Goal: Task Accomplishment & Management: Manage account settings

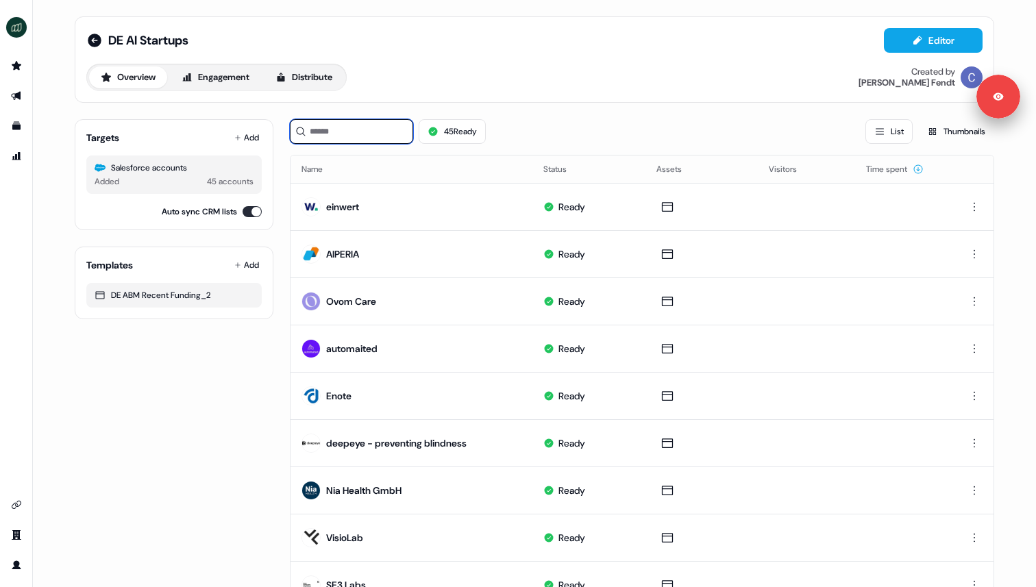
click at [340, 132] on input at bounding box center [351, 131] width 123 height 25
type input "*"
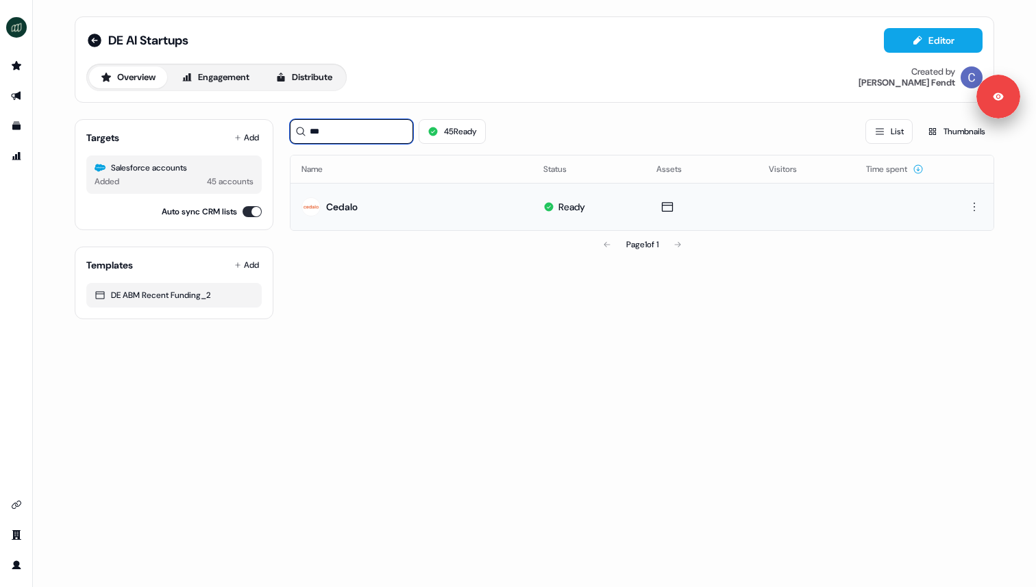
type input "***"
click at [373, 204] on td "Cedalo" at bounding box center [411, 206] width 242 height 47
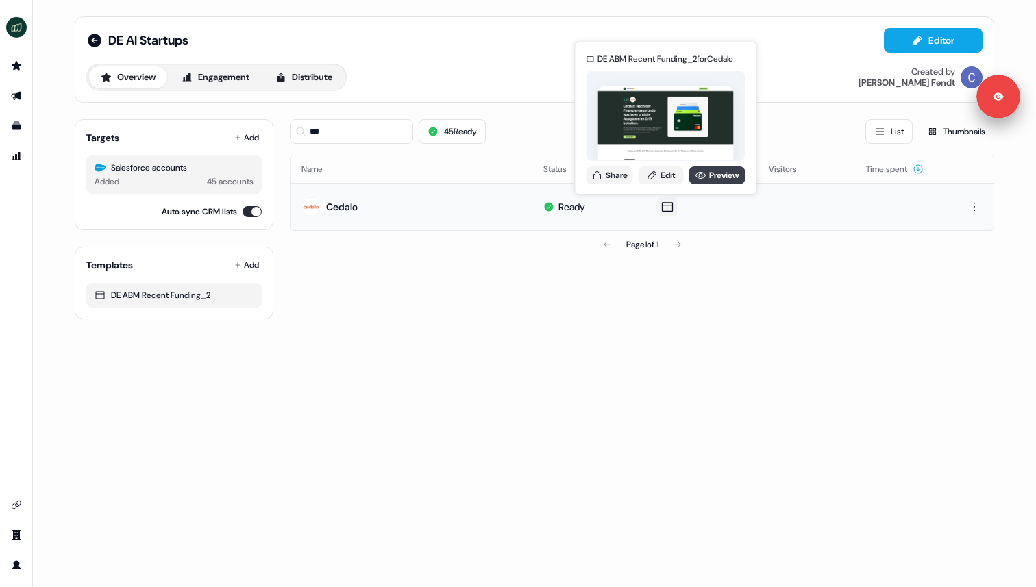
click at [705, 181] on link "Preview" at bounding box center [717, 175] width 56 height 18
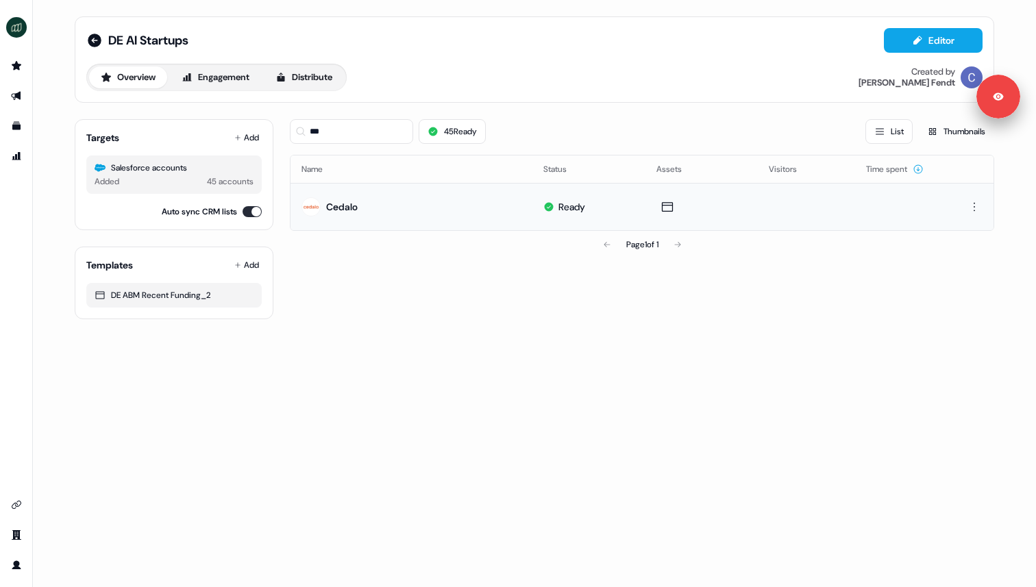
click at [530, 343] on div "DE AI Startups Editor Overview Engagement Distribute Created by [PERSON_NAME] T…" at bounding box center [534, 293] width 1003 height 587
click at [16, 504] on icon "Go to integrations" at bounding box center [16, 504] width 11 height 11
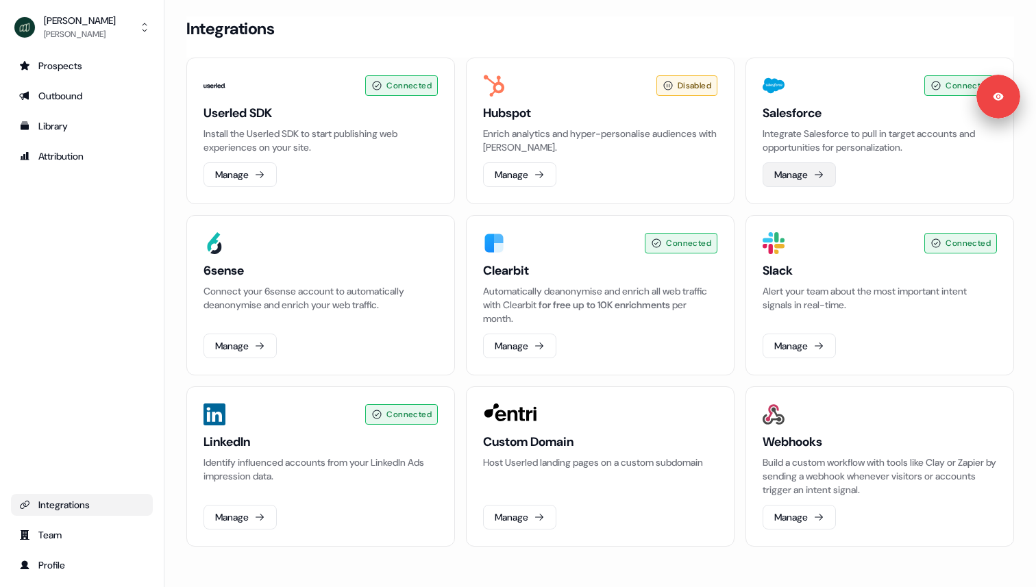
click at [813, 180] on button "Manage" at bounding box center [798, 174] width 73 height 25
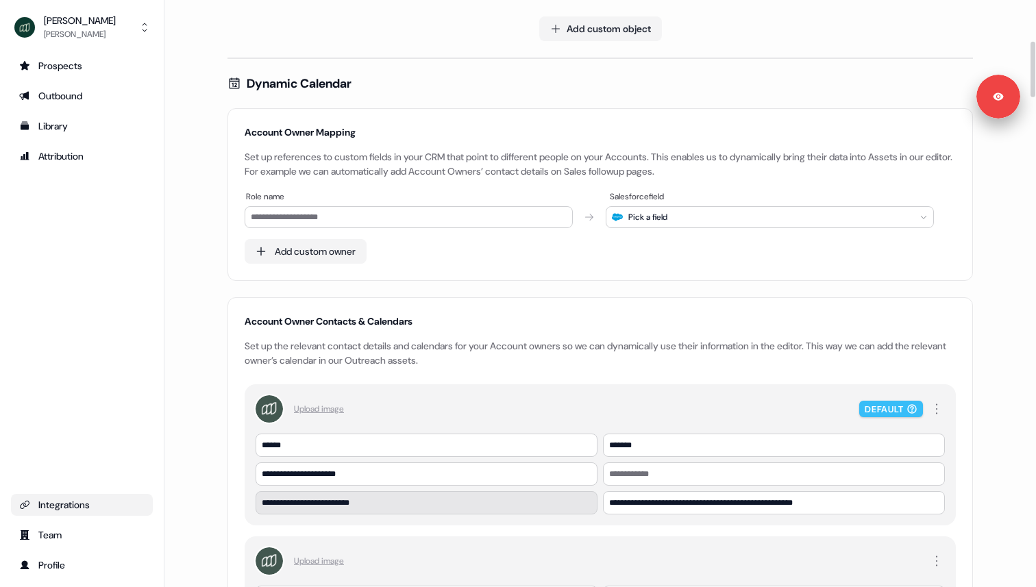
scroll to position [418, 0]
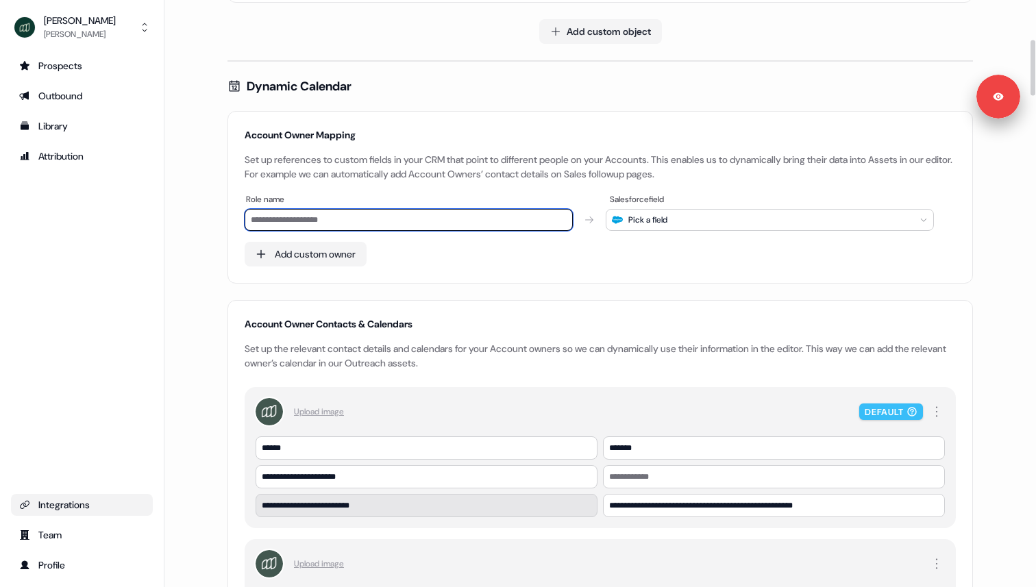
click at [417, 220] on input at bounding box center [409, 220] width 328 height 22
click at [436, 251] on div "Account Owner Mapping Set up references to custom fields in your CRM that point…" at bounding box center [600, 197] width 711 height 138
click at [440, 225] on input at bounding box center [409, 220] width 328 height 22
click at [455, 256] on div "Account Owner Mapping Set up references to custom fields in your CRM that point…" at bounding box center [600, 197] width 711 height 138
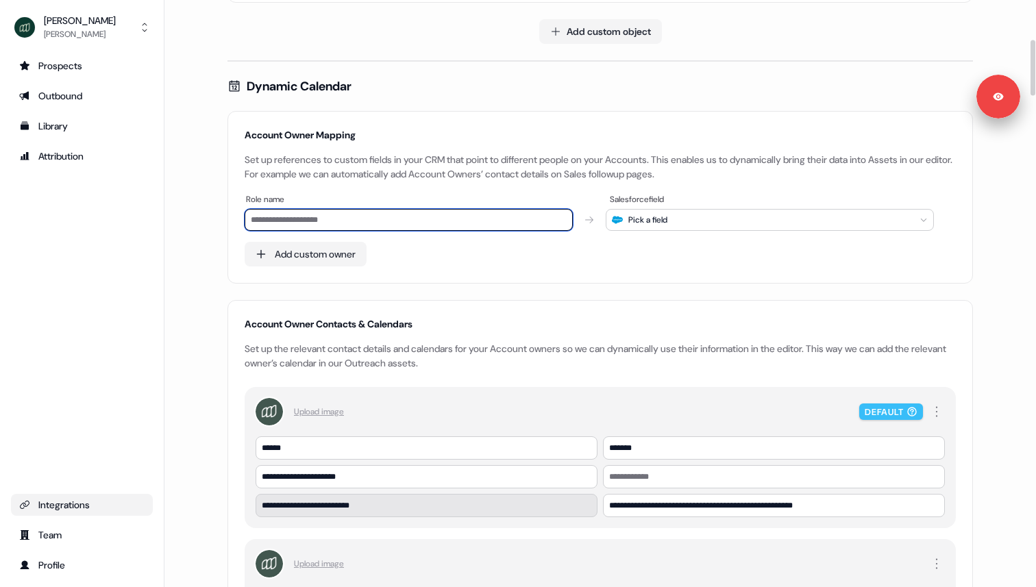
click at [523, 219] on input at bounding box center [409, 220] width 328 height 22
click at [511, 249] on div "Account Owner Mapping Set up references to custom fields in your CRM that point…" at bounding box center [600, 197] width 711 height 138
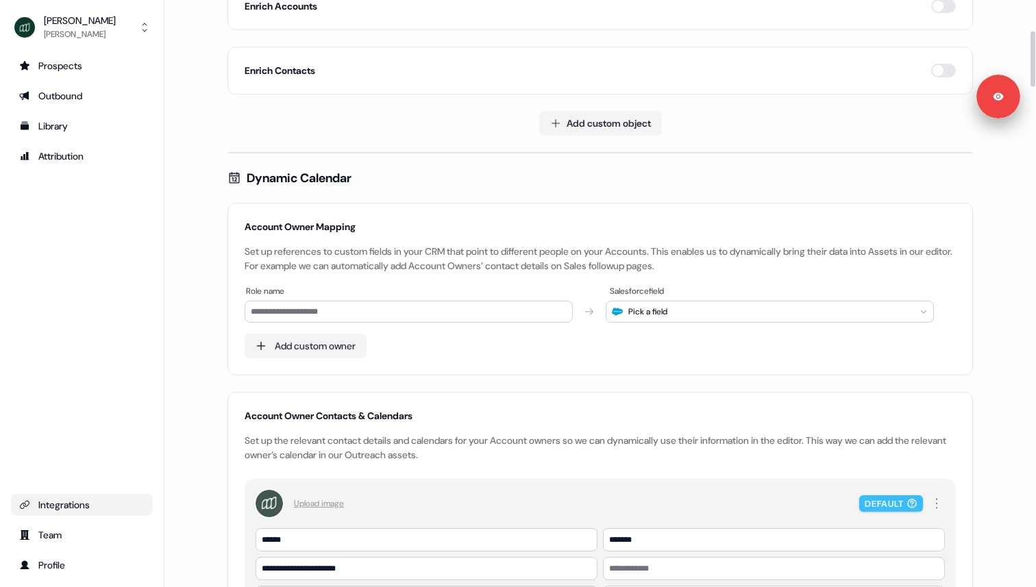
scroll to position [336, 0]
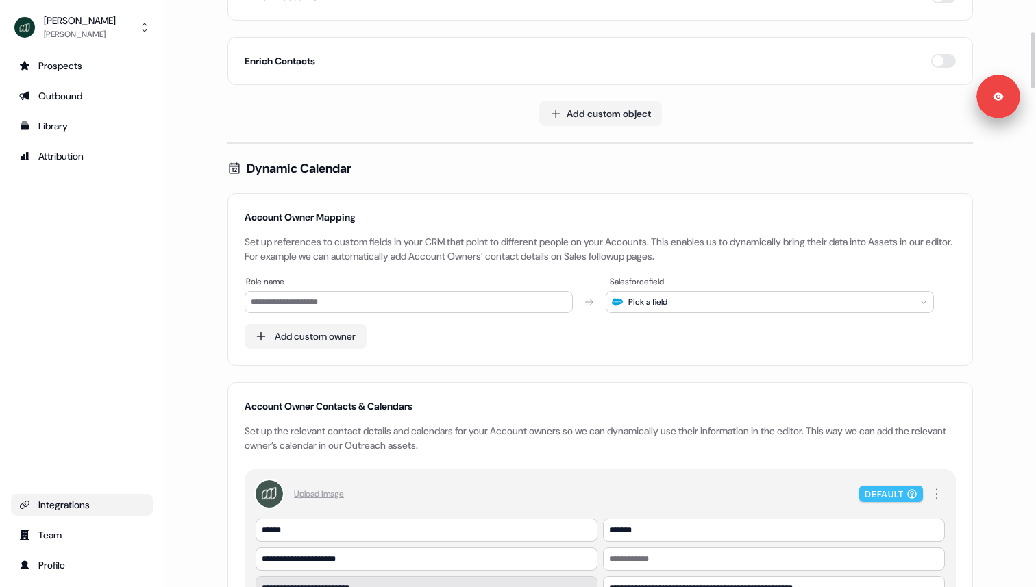
click at [511, 249] on div "Set up references to custom fields in your CRM that point to different people o…" at bounding box center [600, 249] width 711 height 29
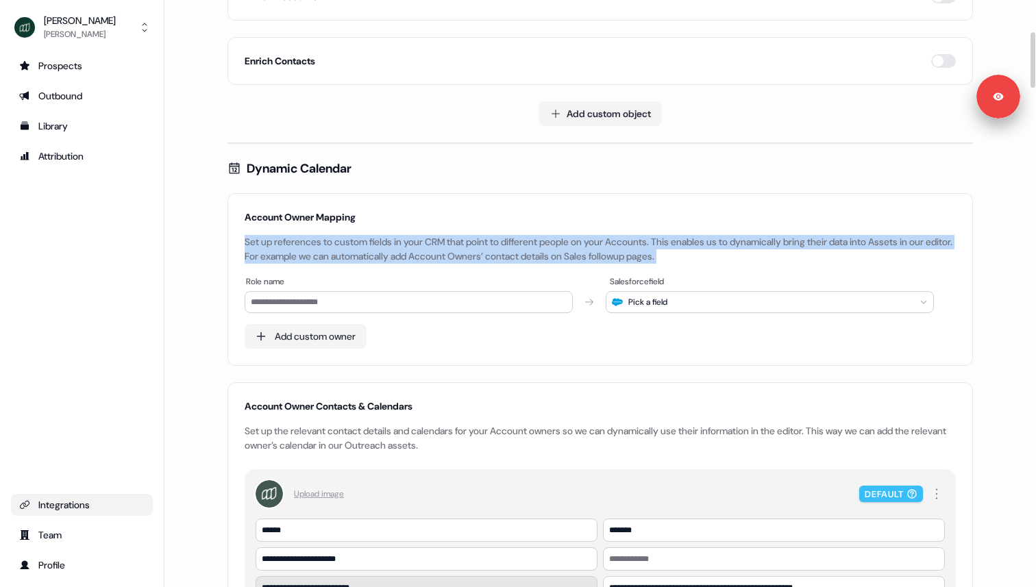
click at [511, 249] on div "Set up references to custom fields in your CRM that point to different people o…" at bounding box center [600, 249] width 711 height 29
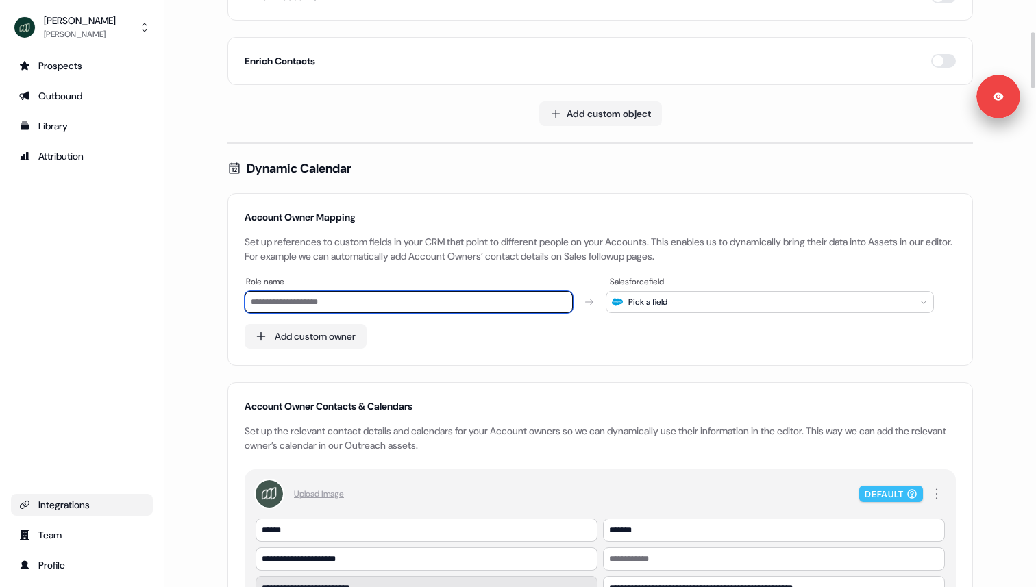
click at [380, 308] on input at bounding box center [409, 302] width 328 height 22
click at [393, 340] on div "Account Owner Mapping Set up references to custom fields in your CRM that point…" at bounding box center [600, 279] width 711 height 138
click at [390, 300] on input at bounding box center [409, 302] width 328 height 22
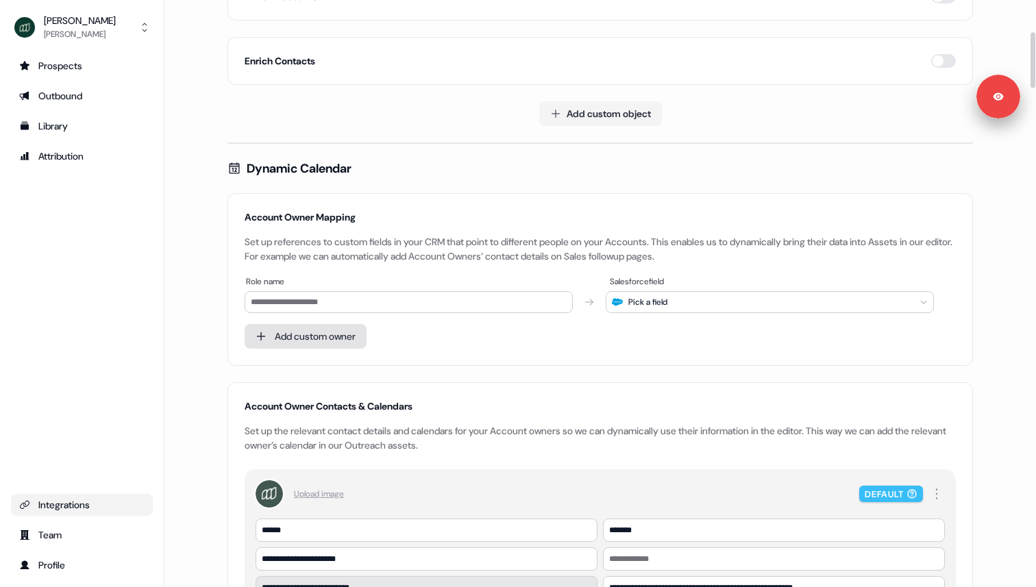
click at [353, 333] on div "Add custom owner" at bounding box center [315, 337] width 81 height 14
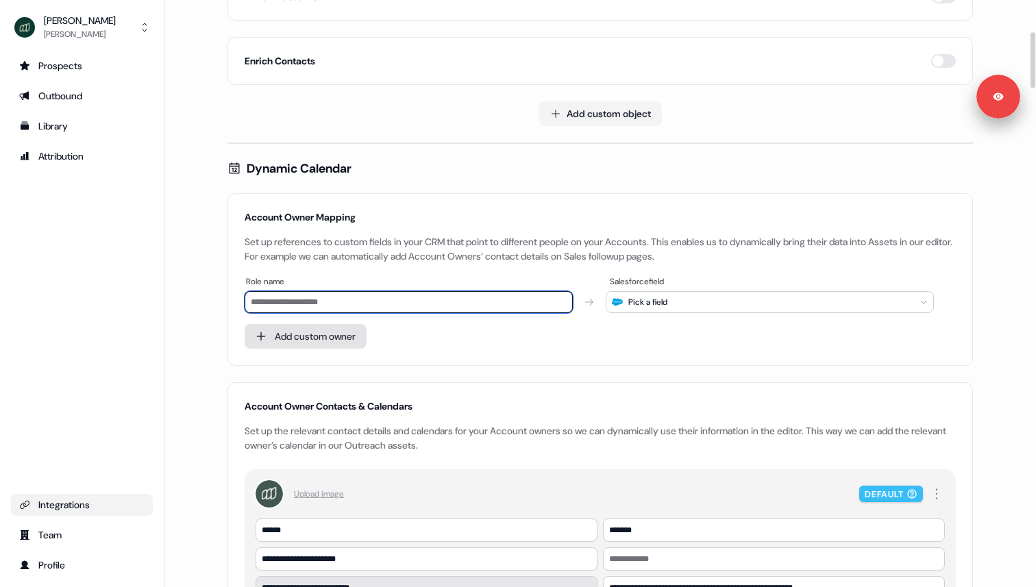
scroll to position [344, 0]
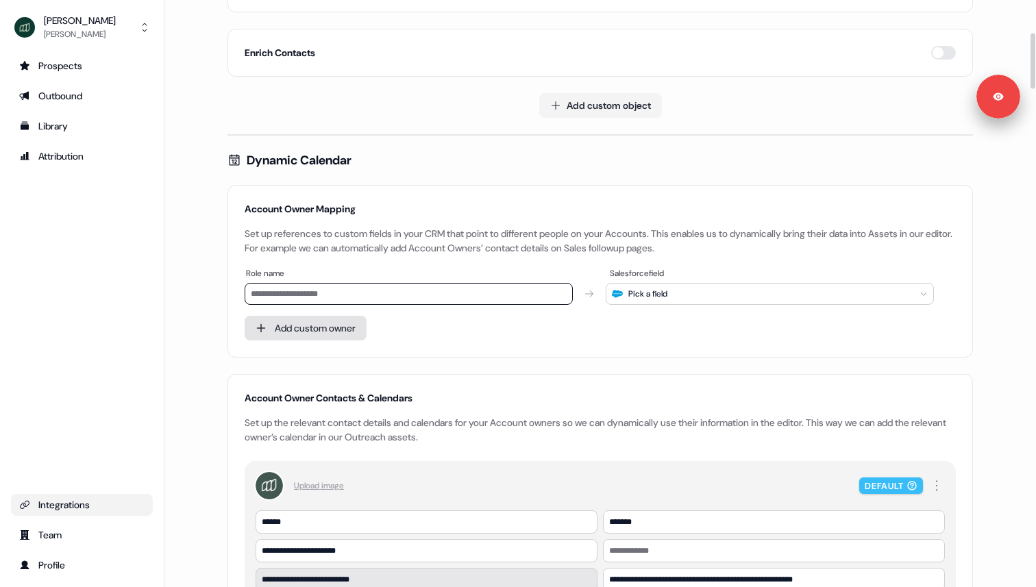
click at [353, 330] on div "Add custom owner" at bounding box center [315, 328] width 81 height 14
click at [395, 332] on div "Account Owner Mapping Set up references to custom fields in your CRM that point…" at bounding box center [600, 271] width 711 height 138
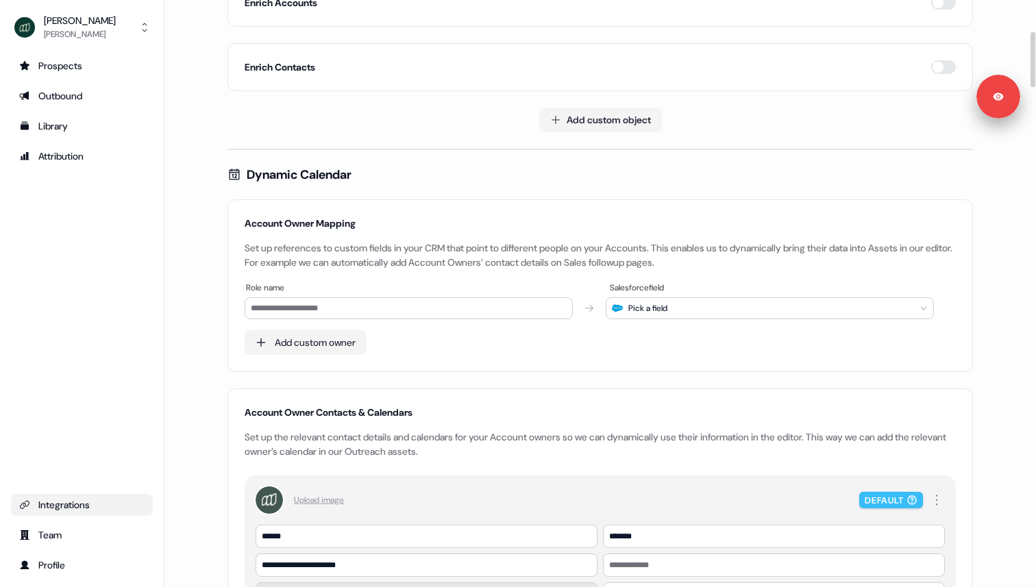
scroll to position [319, 0]
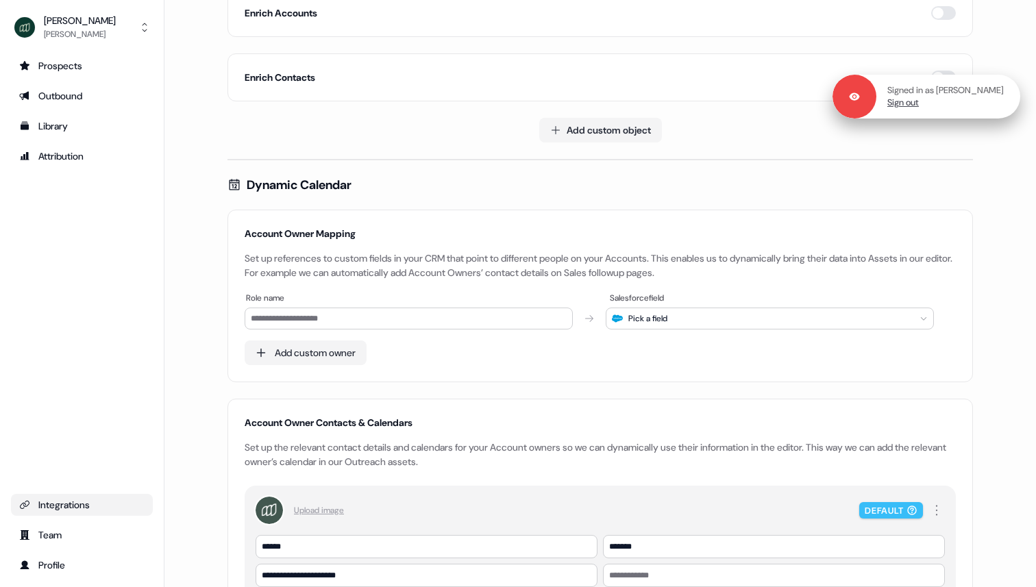
click at [904, 102] on link "Sign out" at bounding box center [903, 103] width 32 height 12
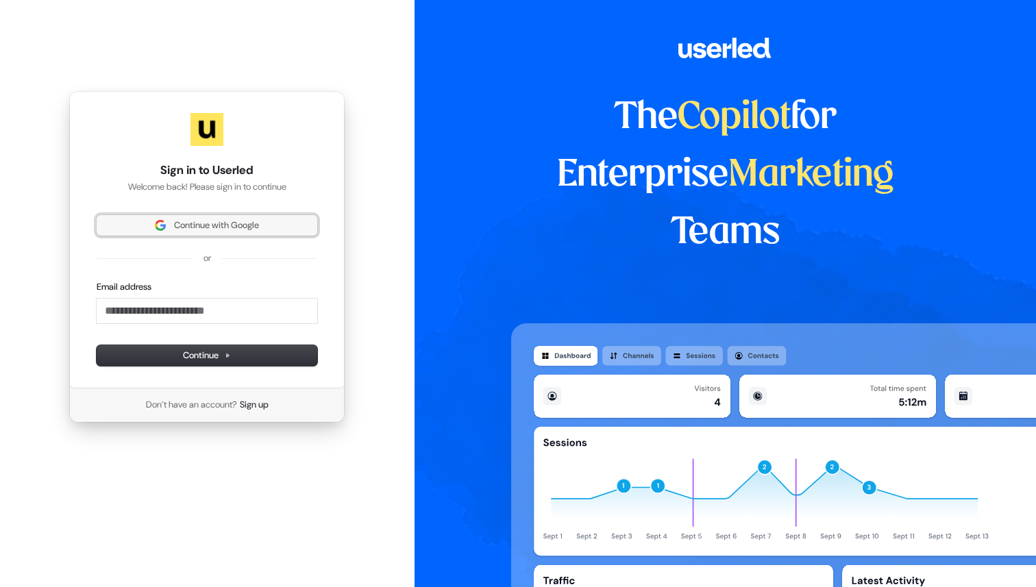
click at [258, 229] on span "Continue with Google" at bounding box center [216, 225] width 85 height 12
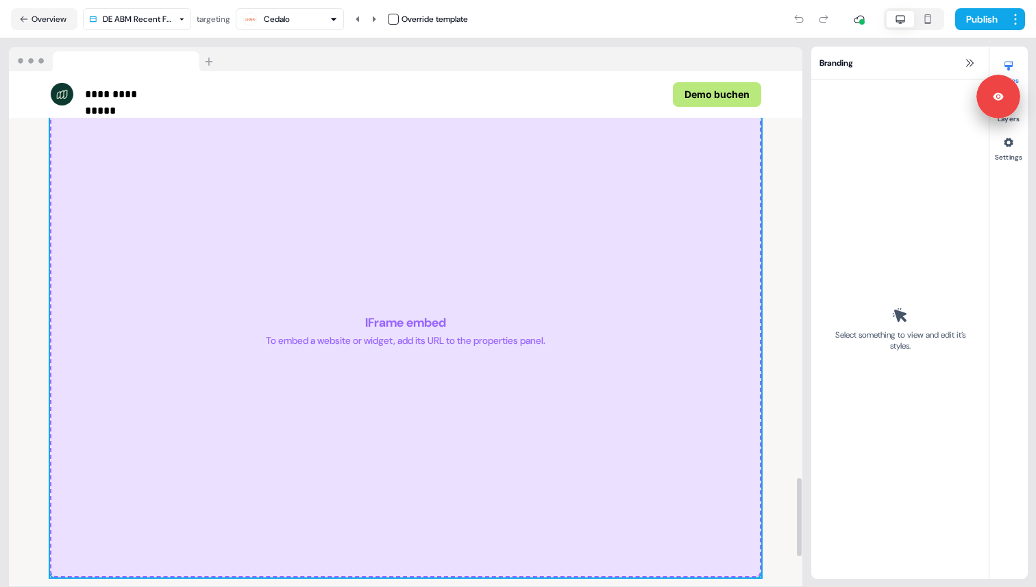
scroll to position [2679, 0]
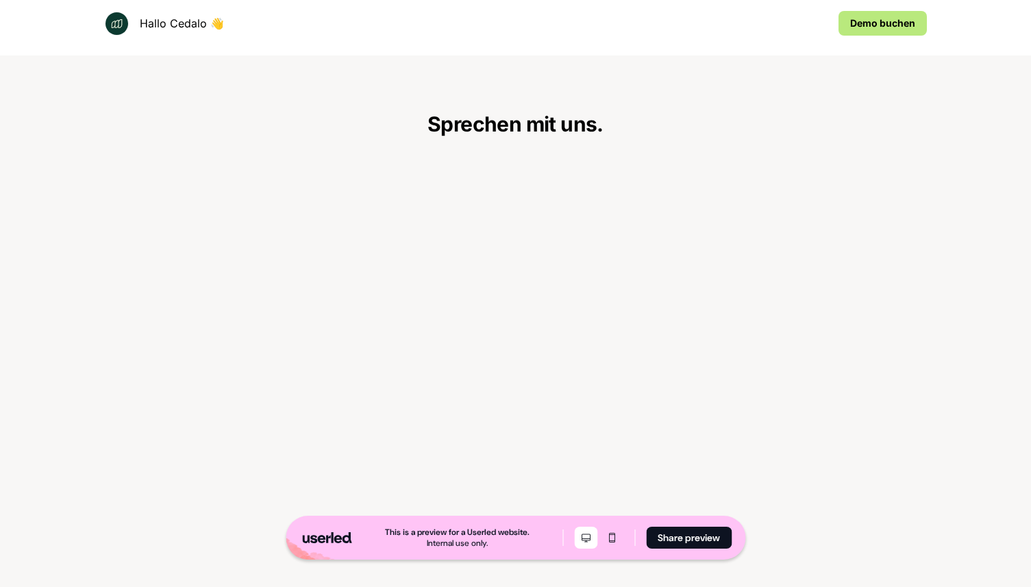
scroll to position [2592, 0]
